Goal: Find specific page/section: Find specific page/section

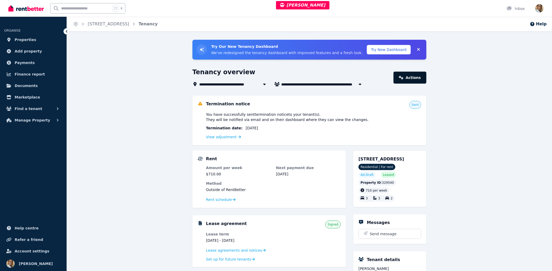
click at [414, 73] on link "Actions" at bounding box center [409, 78] width 33 height 12
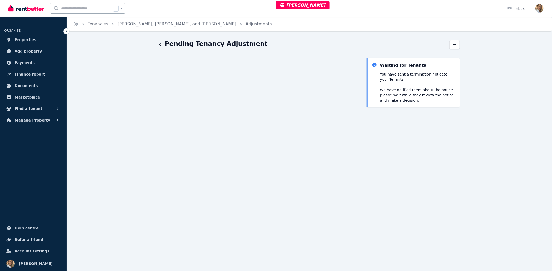
click at [162, 44] on div "Pending Tenancy Adjustment" at bounding box center [302, 45] width 287 height 10
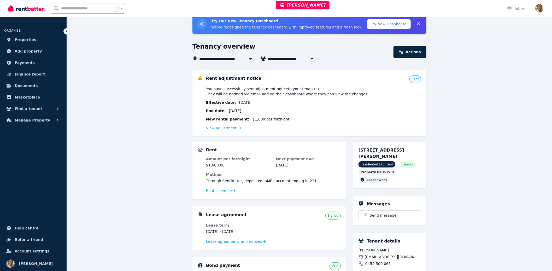
scroll to position [160, 0]
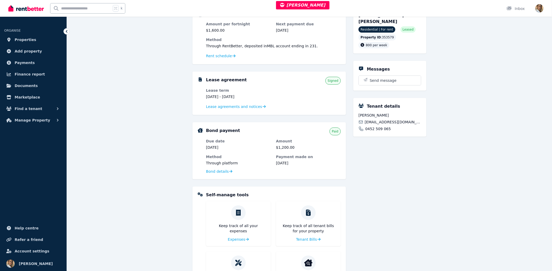
click at [222, 103] on dl "Lease term [DATE] - [DATE] Lease agreements and notices" at bounding box center [273, 99] width 135 height 22
click at [225, 105] on span "Lease agreements and notices" at bounding box center [234, 106] width 56 height 5
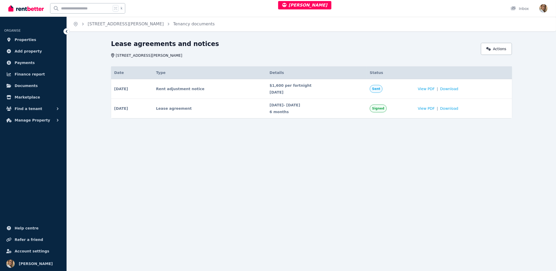
click at [308, 169] on div "Home [STREET_ADDRESS][PERSON_NAME] Tenancy documents Lease agreements and notic…" at bounding box center [278, 135] width 556 height 271
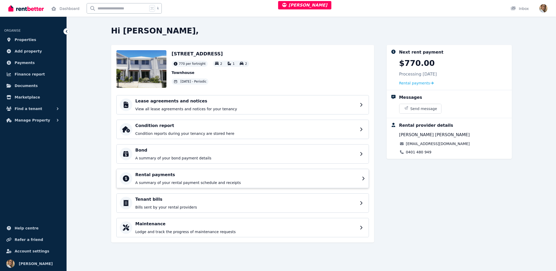
click at [169, 177] on h4 "Rental payments" at bounding box center [246, 174] width 223 height 6
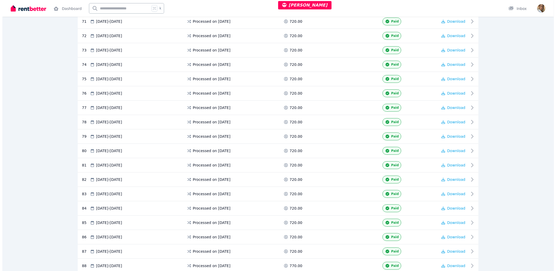
scroll to position [1319, 0]
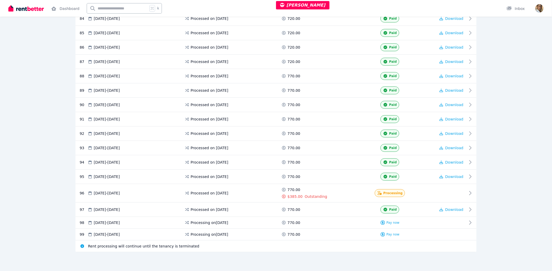
drag, startPoint x: 505, startPoint y: 192, endPoint x: 479, endPoint y: 192, distance: 25.6
click at [461, 192] on div at bounding box center [451, 193] width 31 height 12
